Goal: Check status: Check status

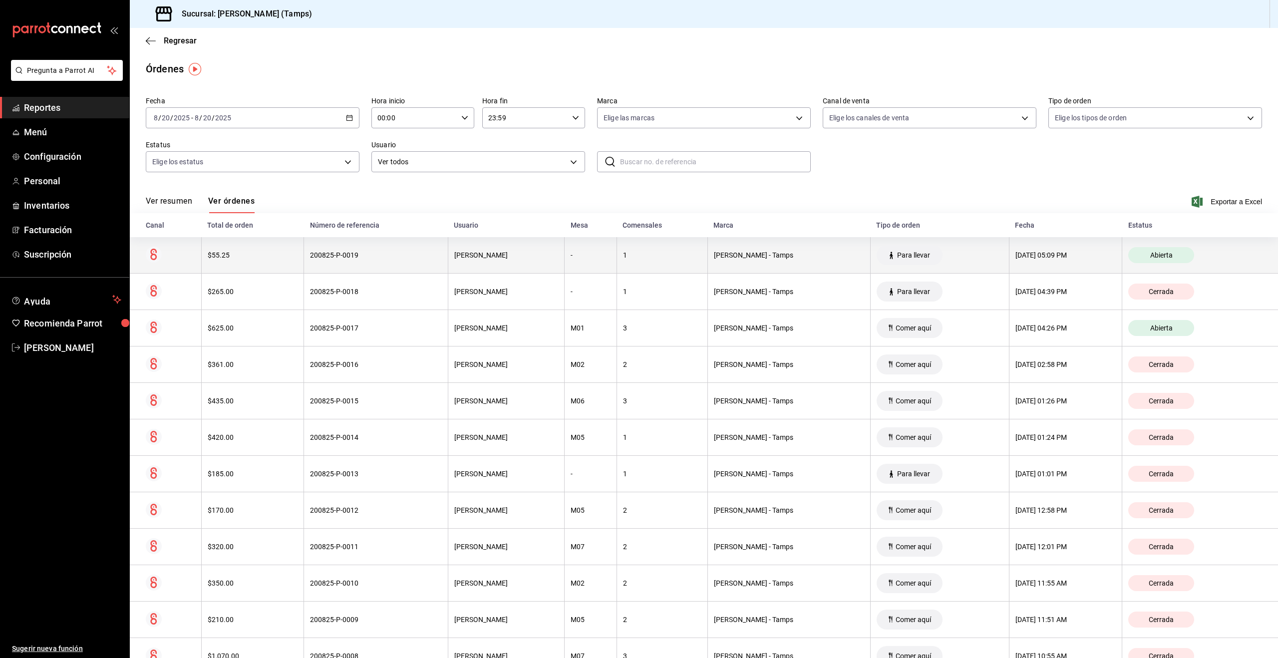
click at [260, 251] on div "$55.25" at bounding box center [253, 255] width 90 height 8
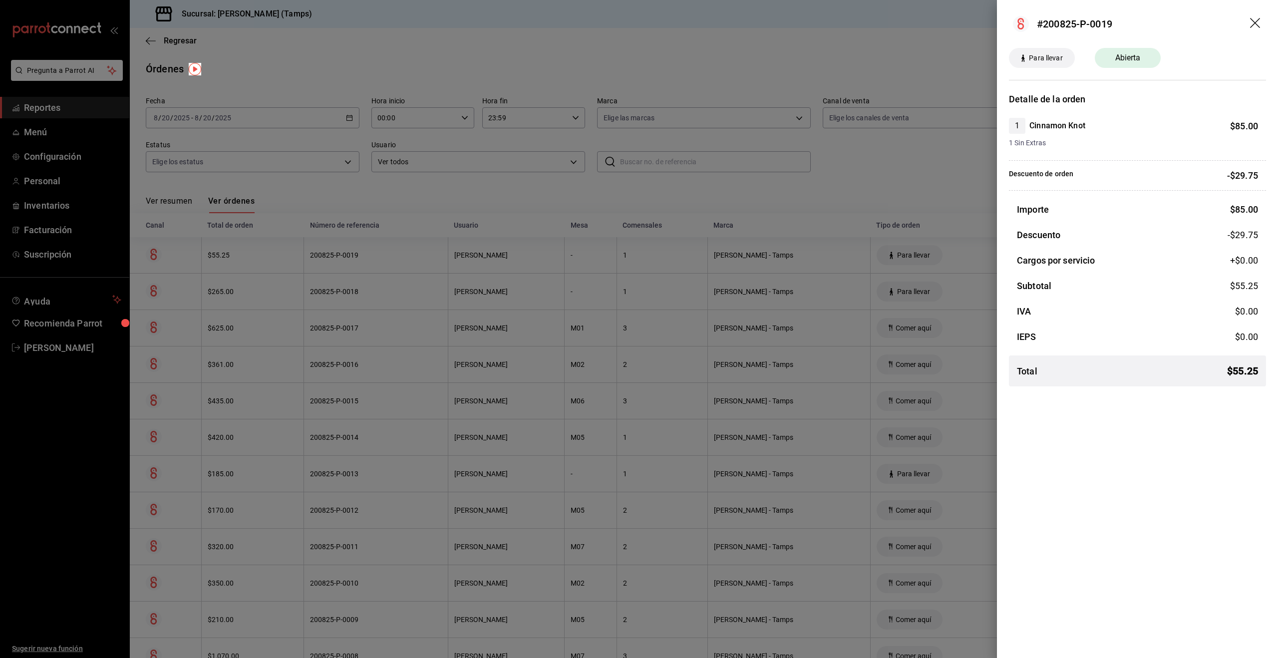
click at [872, 184] on div at bounding box center [639, 329] width 1278 height 658
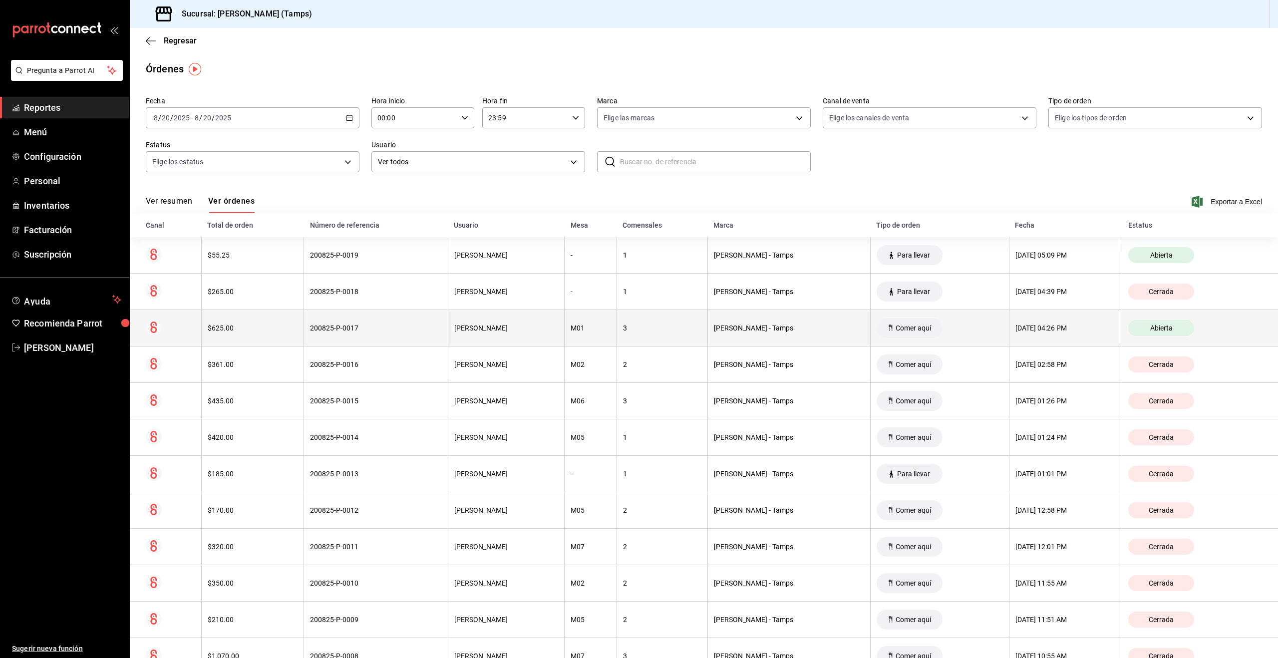
click at [380, 330] on div "200825-P-0017" at bounding box center [375, 328] width 131 height 8
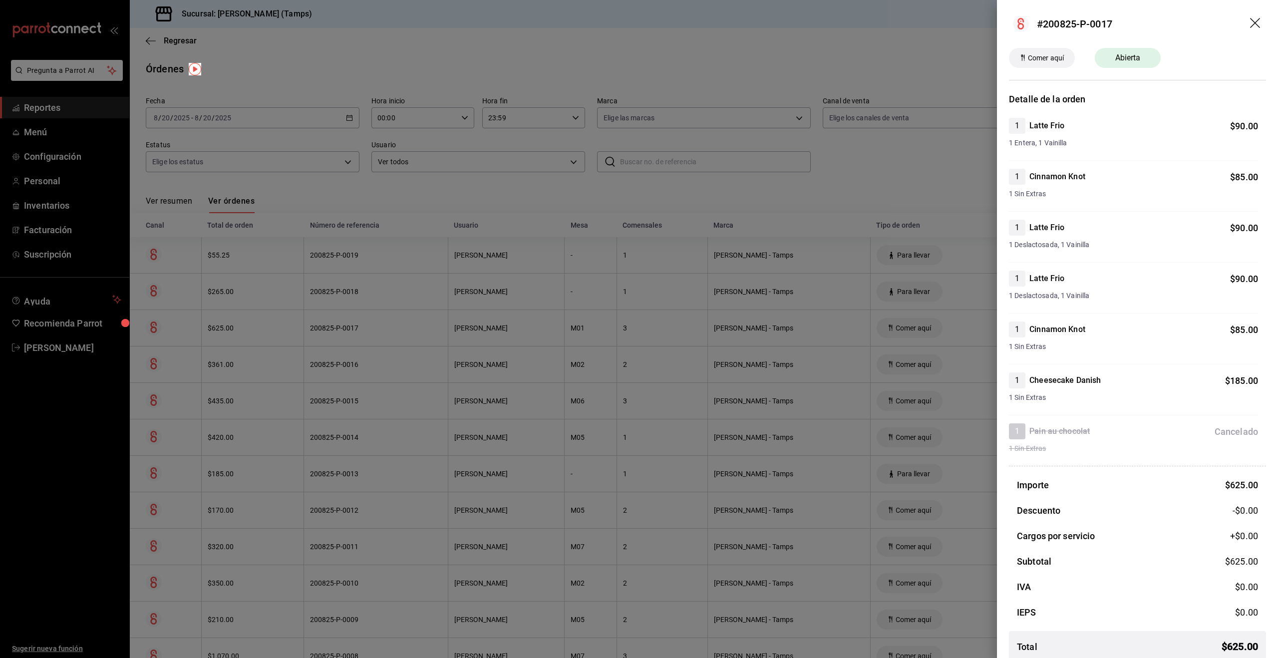
click at [885, 173] on div at bounding box center [639, 329] width 1278 height 658
